Goal: Communication & Community: Answer question/provide support

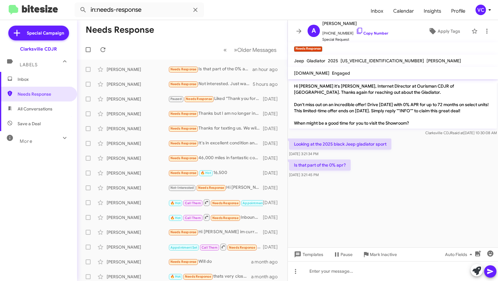
click at [411, 185] on cdk-virtual-scroll-viewport "Hi [PERSON_NAME] it's [PERSON_NAME], Internet Director at Ourisman CDJR of [GEO…" at bounding box center [393, 163] width 210 height 168
click at [412, 185] on cdk-virtual-scroll-viewport "Hi [PERSON_NAME] it's [PERSON_NAME], Internet Director at Ourisman CDJR of [GEO…" at bounding box center [393, 163] width 210 height 168
click at [413, 186] on cdk-virtual-scroll-viewport "Hi [PERSON_NAME] it's [PERSON_NAME], Internet Director at Ourisman CDJR of [GEO…" at bounding box center [393, 163] width 210 height 168
click at [276, 19] on mat-toolbar "in:needs-response Inbox Calendar Insights Profile VC" at bounding box center [249, 10] width 498 height 20
drag, startPoint x: 377, startPoint y: 206, endPoint x: 275, endPoint y: 191, distance: 103.4
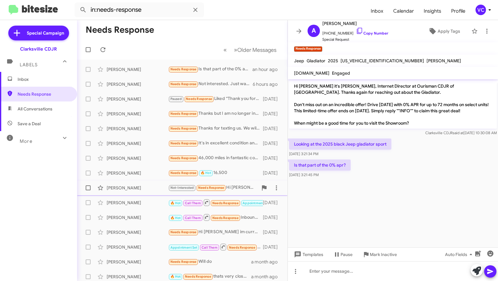
click at [378, 206] on cdk-virtual-scroll-viewport "Hi [PERSON_NAME] it's [PERSON_NAME], Internet Director at Ourisman CDJR of [GEO…" at bounding box center [393, 163] width 210 height 168
click at [374, 181] on div at bounding box center [393, 181] width 210 height 5
click at [372, 187] on cdk-virtual-scroll-viewport "Hi [PERSON_NAME] it's [PERSON_NAME], Internet Director at Ourisman CDJR of [GEO…" at bounding box center [393, 163] width 210 height 168
drag, startPoint x: 372, startPoint y: 187, endPoint x: 374, endPoint y: 181, distance: 5.9
click at [372, 187] on cdk-virtual-scroll-viewport "Hi [PERSON_NAME] it's [PERSON_NAME], Internet Director at Ourisman CDJR of [GEO…" at bounding box center [393, 163] width 210 height 168
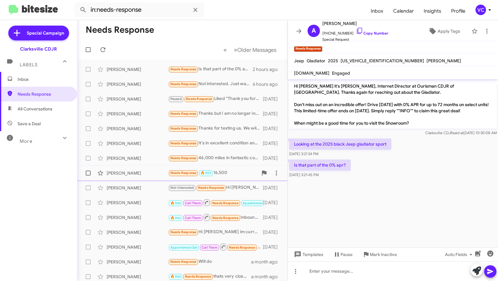
drag, startPoint x: 379, startPoint y: 181, endPoint x: 245, endPoint y: 179, distance: 133.4
click at [379, 181] on div at bounding box center [393, 181] width 210 height 5
drag, startPoint x: 391, startPoint y: 190, endPoint x: 418, endPoint y: 183, distance: 27.3
click at [391, 190] on cdk-virtual-scroll-viewport "Hi [PERSON_NAME] it's [PERSON_NAME], Internet Director at Ourisman CDJR of [GEO…" at bounding box center [393, 163] width 210 height 168
click at [420, 185] on cdk-virtual-scroll-viewport "Hi [PERSON_NAME] it's [PERSON_NAME], Internet Director at Ourisman CDJR of [GEO…" at bounding box center [393, 163] width 210 height 168
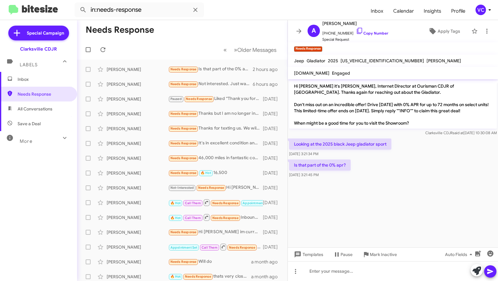
click at [420, 185] on cdk-virtual-scroll-viewport "Hi [PERSON_NAME] it's [PERSON_NAME], Internet Director at Ourisman CDJR of [GEO…" at bounding box center [393, 163] width 210 height 168
click at [234, 14] on form "in:needs-response" at bounding box center [220, 9] width 291 height 15
click at [384, 194] on cdk-virtual-scroll-viewport "Hi [PERSON_NAME] it's [PERSON_NAME], Internet Director at Ourisman CDJR of [GEO…" at bounding box center [393, 163] width 210 height 168
click at [386, 196] on cdk-virtual-scroll-viewport "Hi [PERSON_NAME] it's [PERSON_NAME], Internet Director at Ourisman CDJR of [GEO…" at bounding box center [393, 163] width 210 height 168
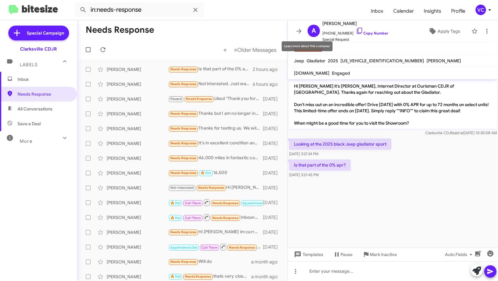
click at [305, 14] on form "in:needs-response" at bounding box center [220, 9] width 291 height 15
